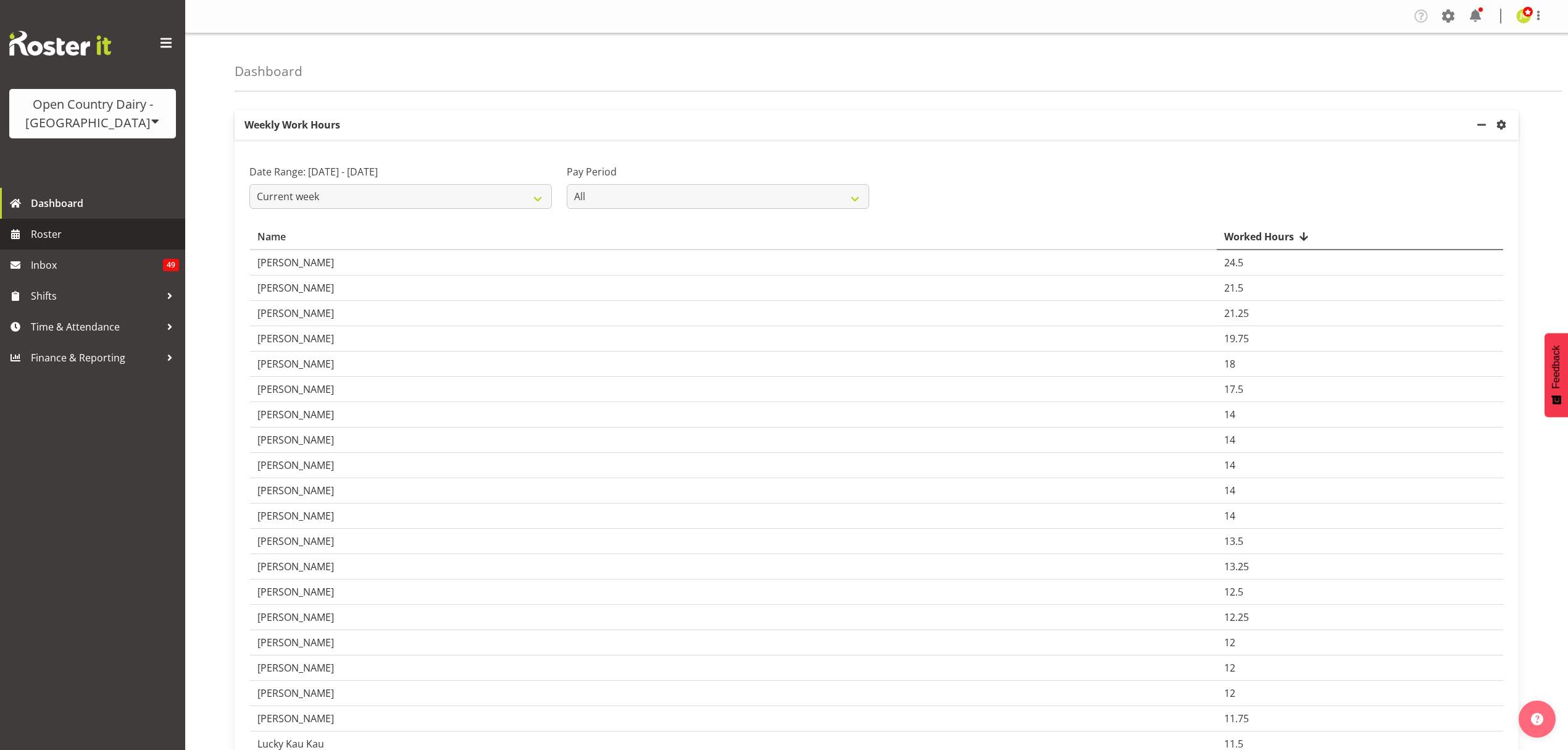
click at [56, 243] on span "Roster" at bounding box center [105, 234] width 148 height 18
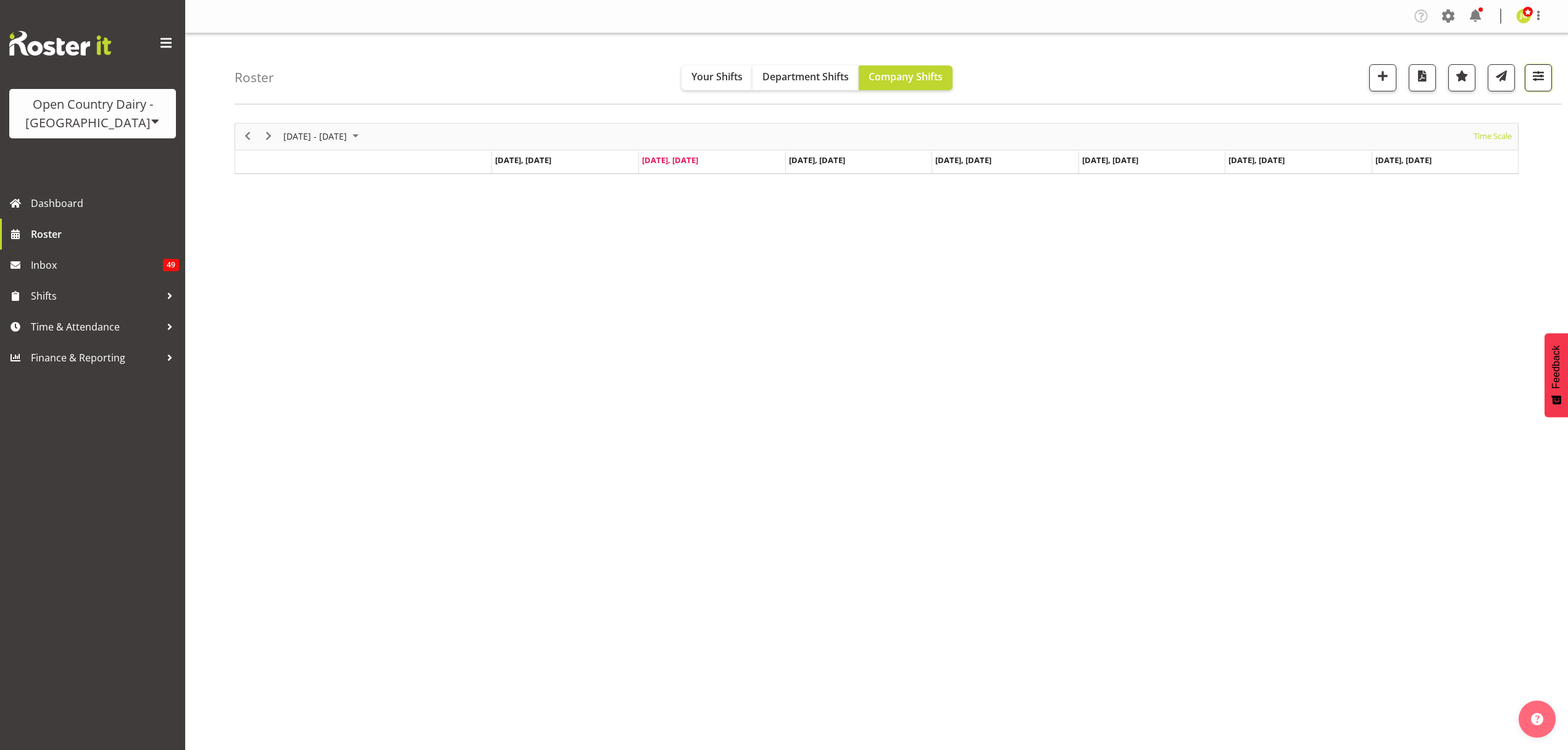
click at [1536, 82] on span "button" at bounding box center [1538, 76] width 16 height 16
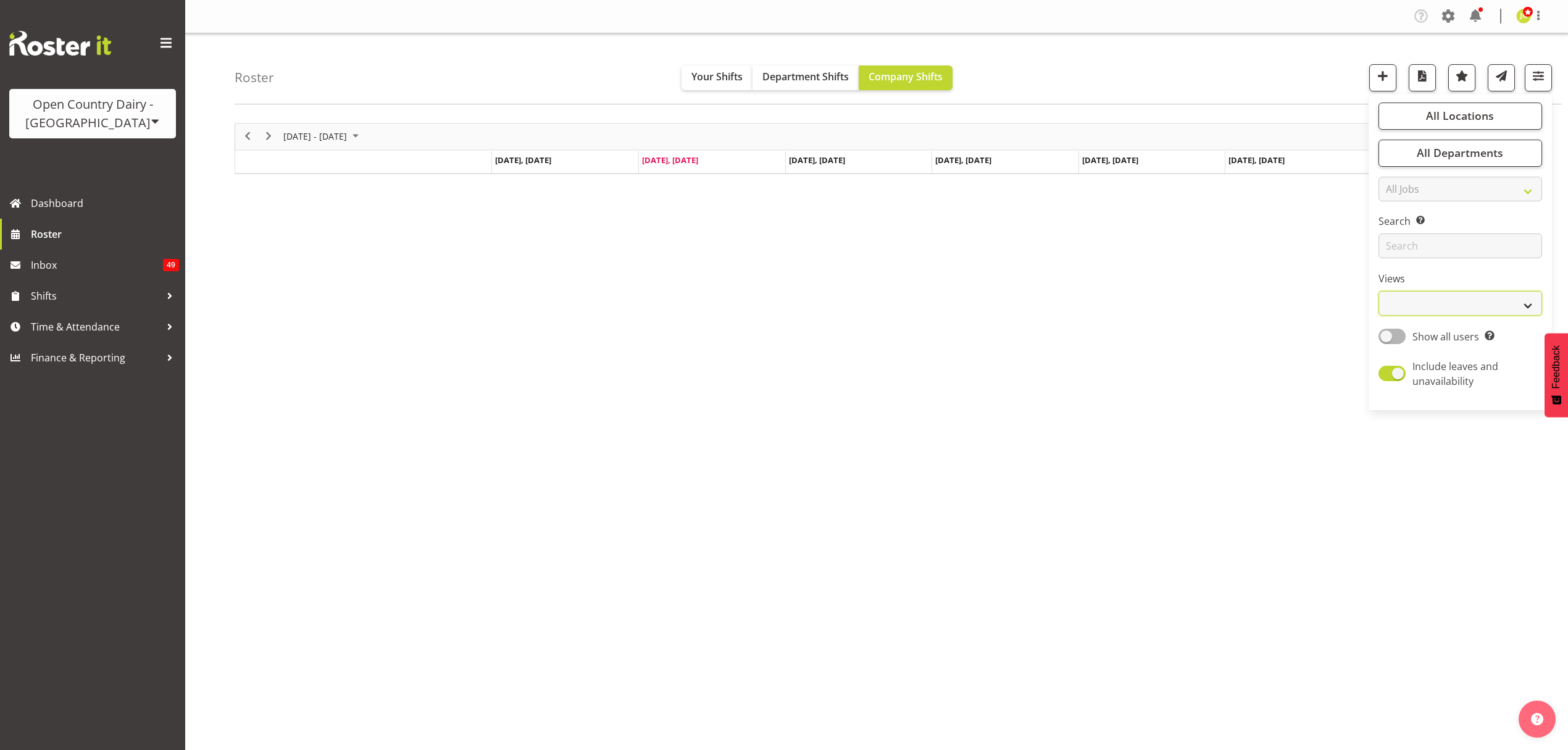
click at [1447, 301] on select "Staff Role Shift - Horizontal Shift - Vertical Staff - Location" at bounding box center [1460, 303] width 163 height 25
select select "shift"
click at [1378, 292] on select "Staff Role Shift - Horizontal Shift - Vertical Staff - Location" at bounding box center [1460, 303] width 163 height 25
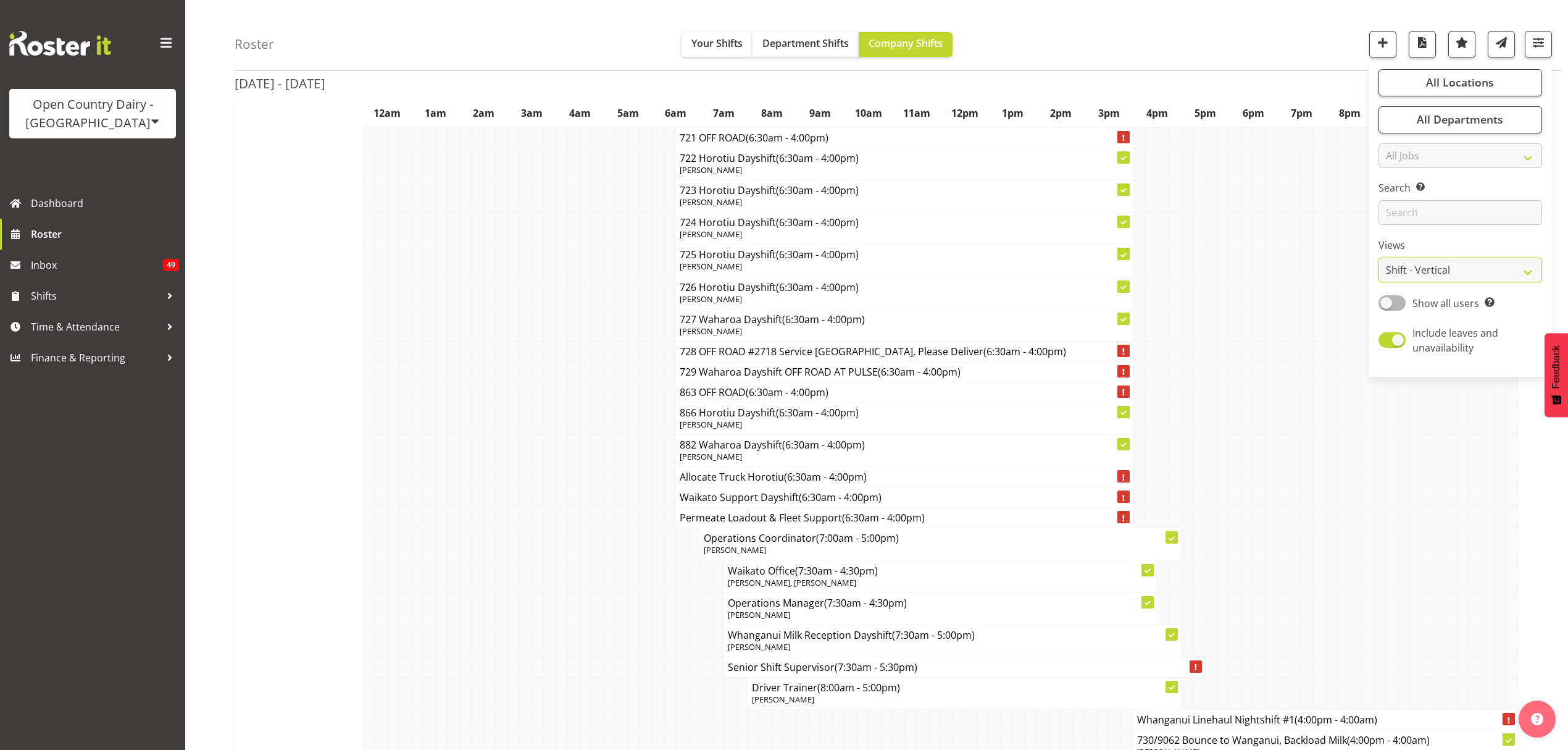
scroll to position [7032, 0]
